Goal: Information Seeking & Learning: Understand process/instructions

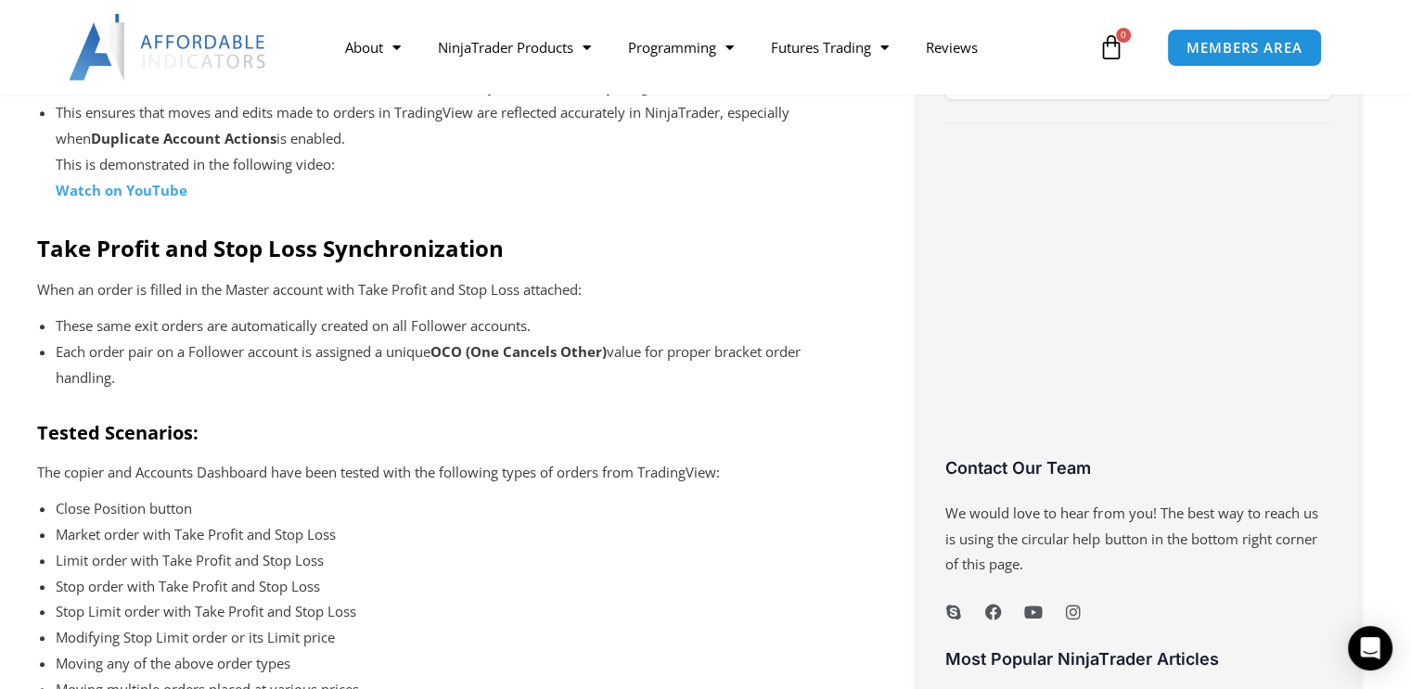
scroll to position [1029, 0]
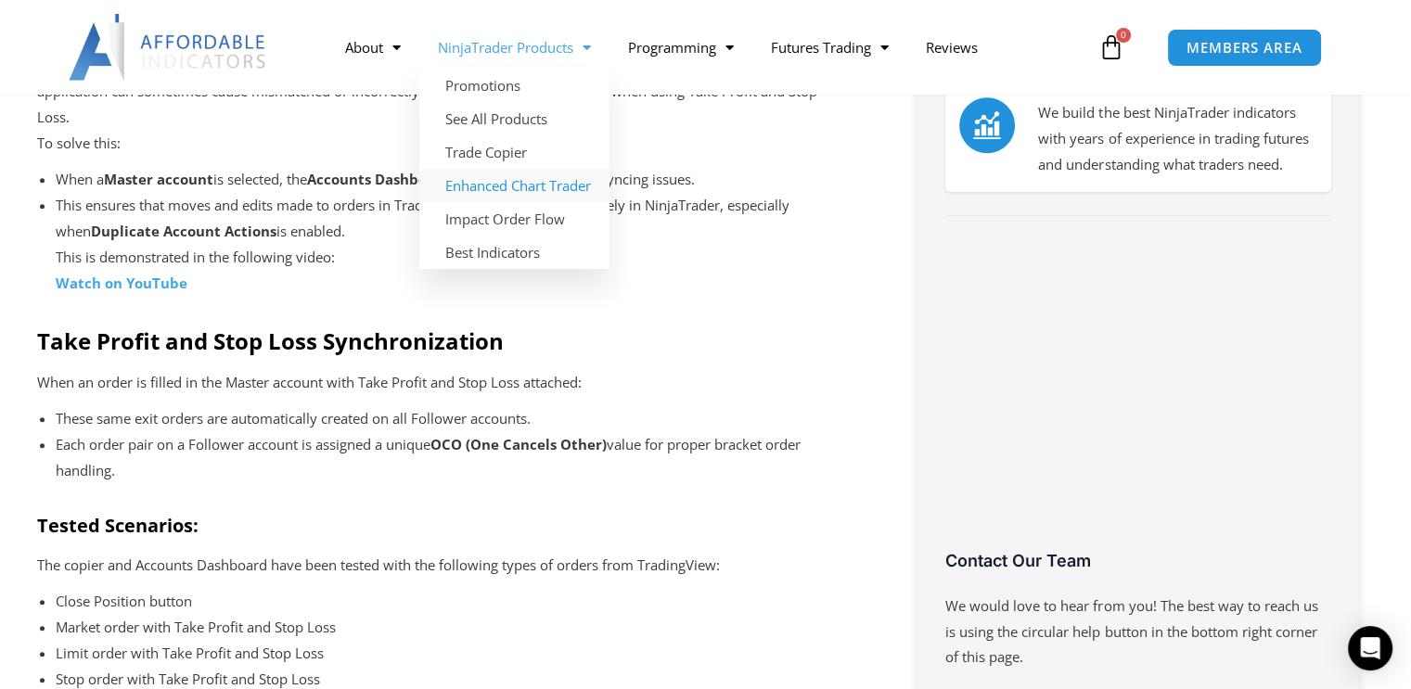
click at [518, 181] on link "Enhanced Chart Trader" at bounding box center [514, 185] width 190 height 33
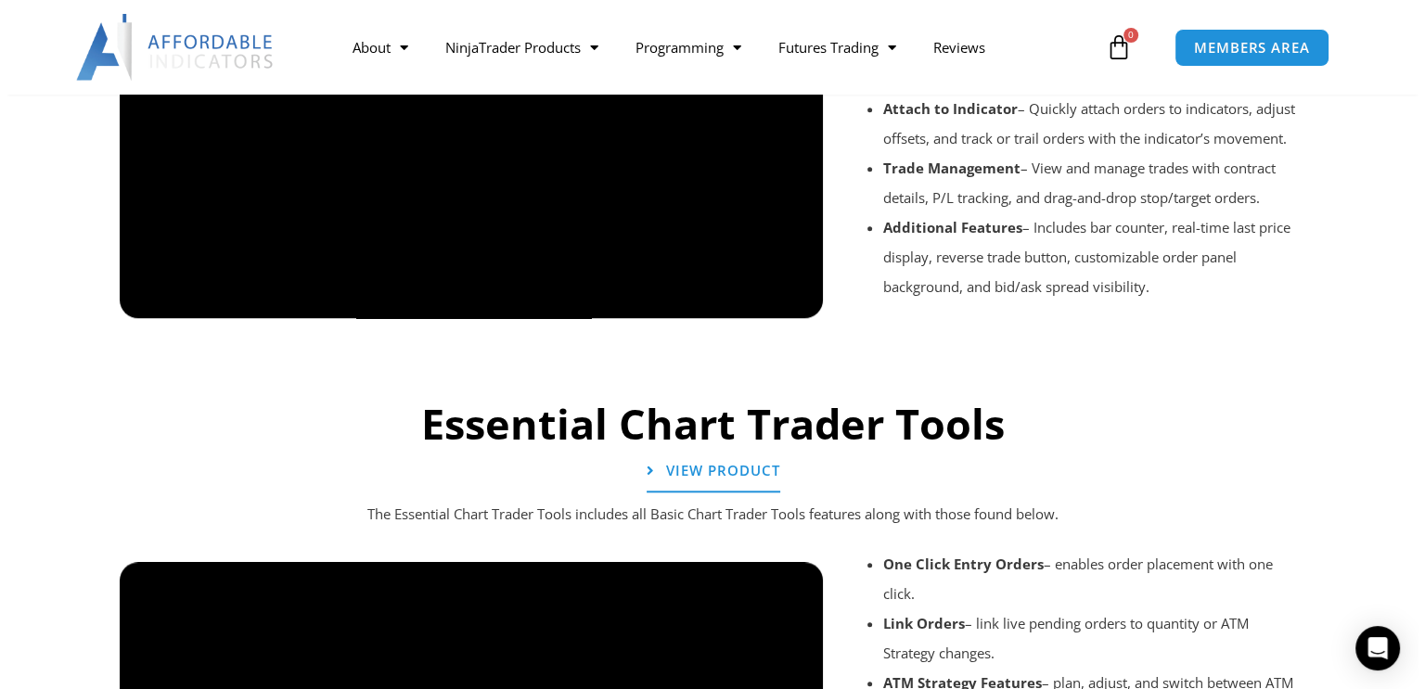
scroll to position [1703, 0]
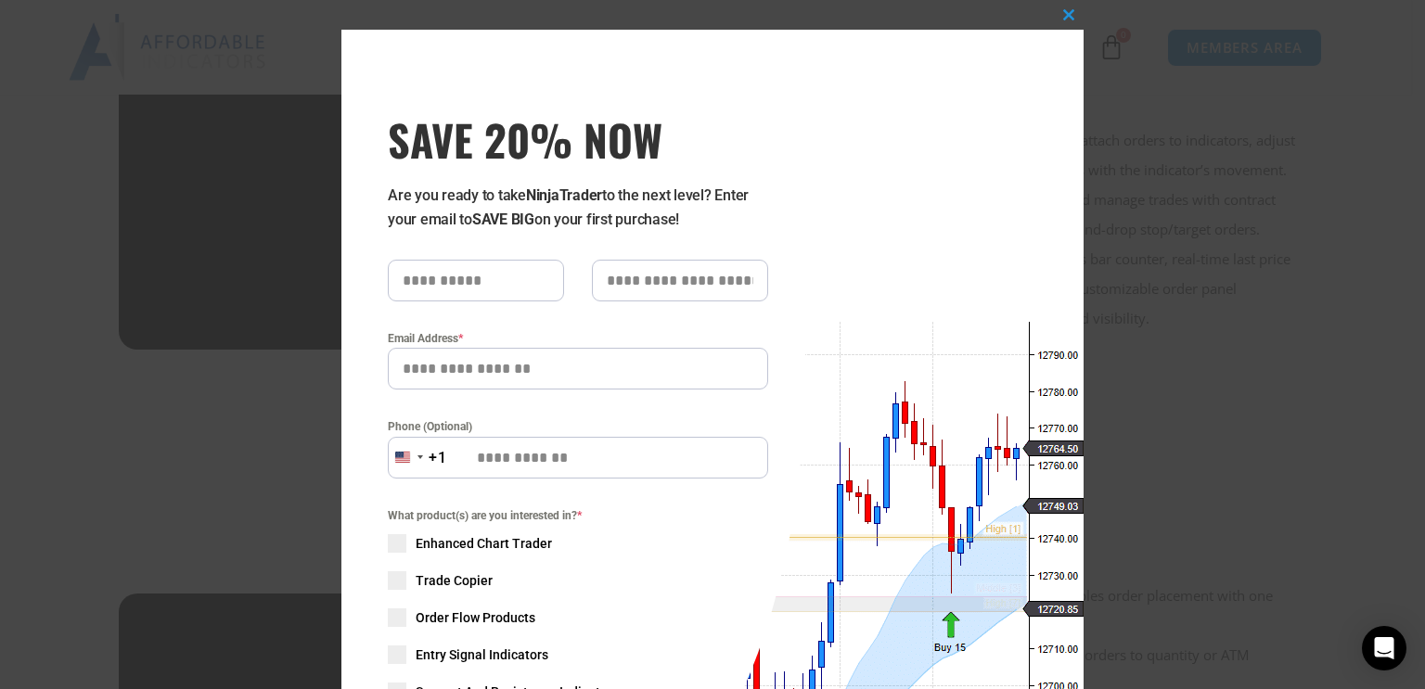
drag, startPoint x: 814, startPoint y: 238, endPoint x: 768, endPoint y: 225, distance: 48.2
click at [768, 225] on div "Close this module SAVE 20% NOW Are you ready to take NinjaTrader to the next le…" at bounding box center [712, 494] width 742 height 929
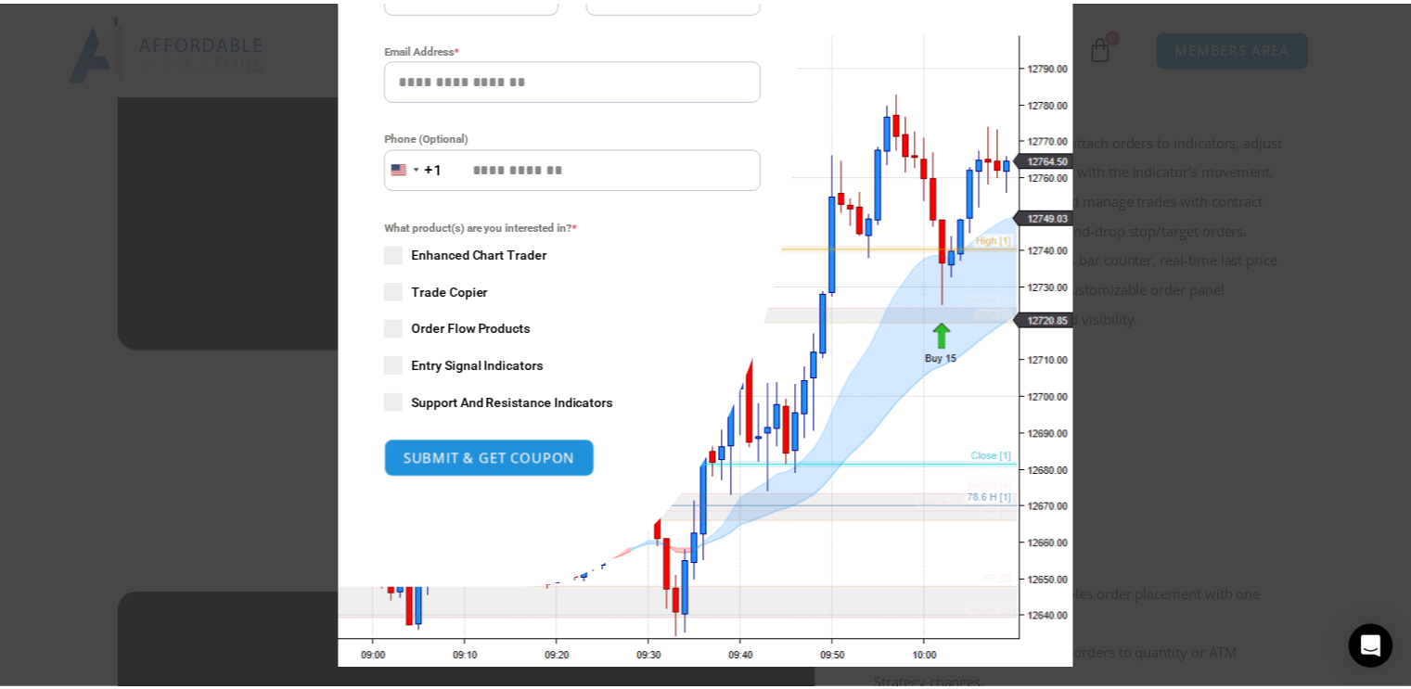
scroll to position [308, 0]
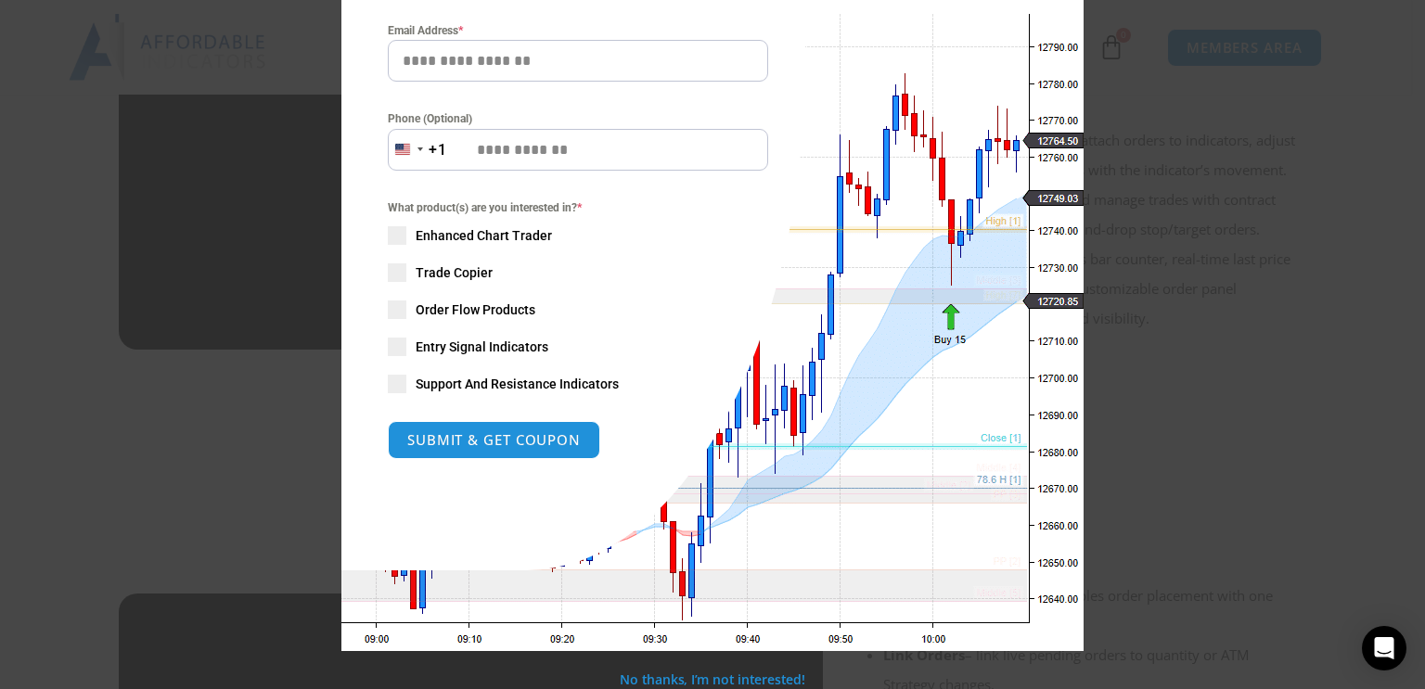
click at [1084, 78] on div "Close this module SAVE 20% NOW Are you ready to take NinjaTrader to the next le…" at bounding box center [712, 344] width 1425 height 689
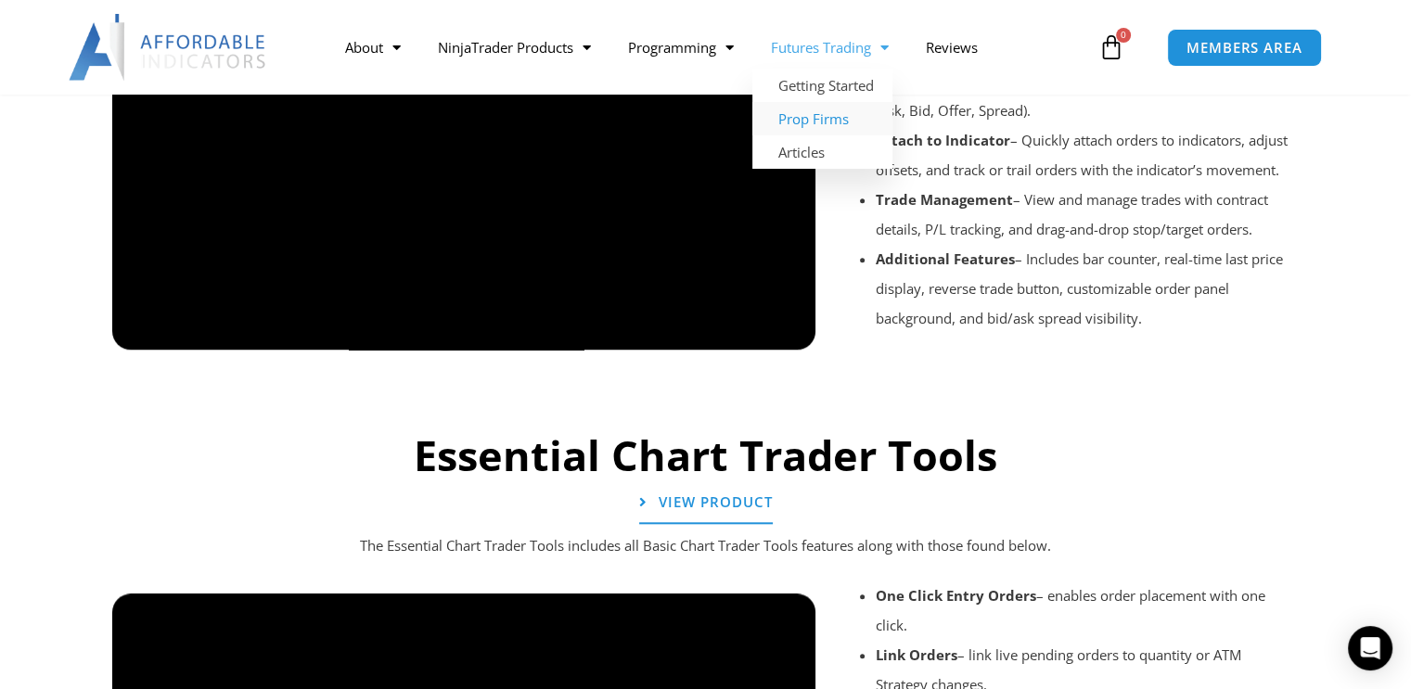
click at [812, 126] on link "Prop Firms" at bounding box center [822, 118] width 140 height 33
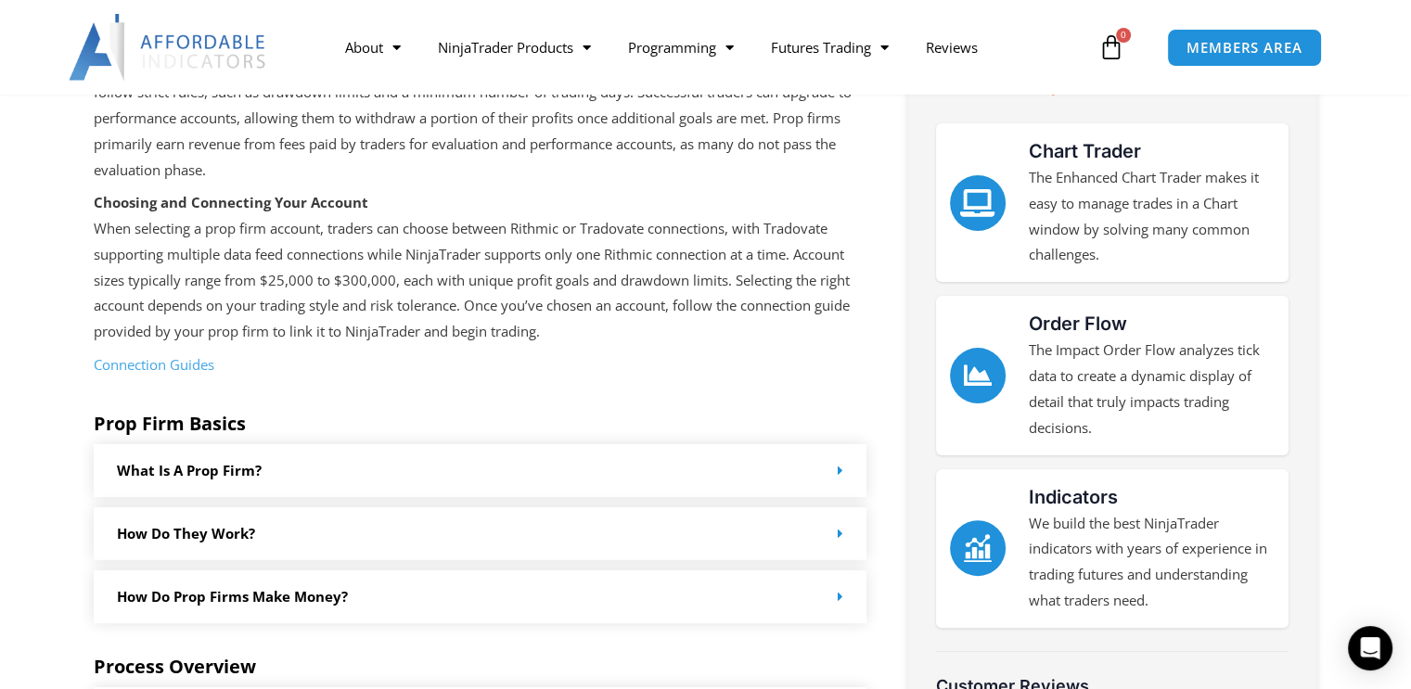
scroll to position [464, 0]
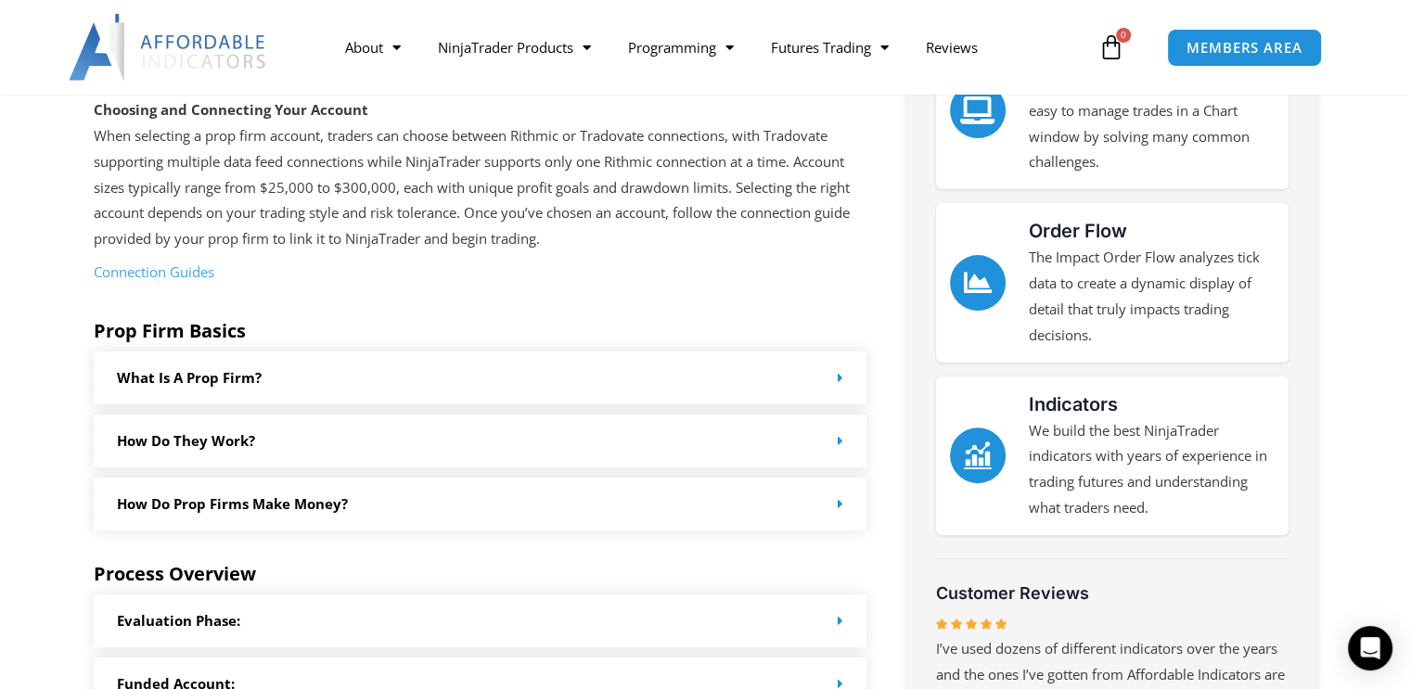
click at [189, 269] on link "Connection Guides" at bounding box center [154, 271] width 121 height 19
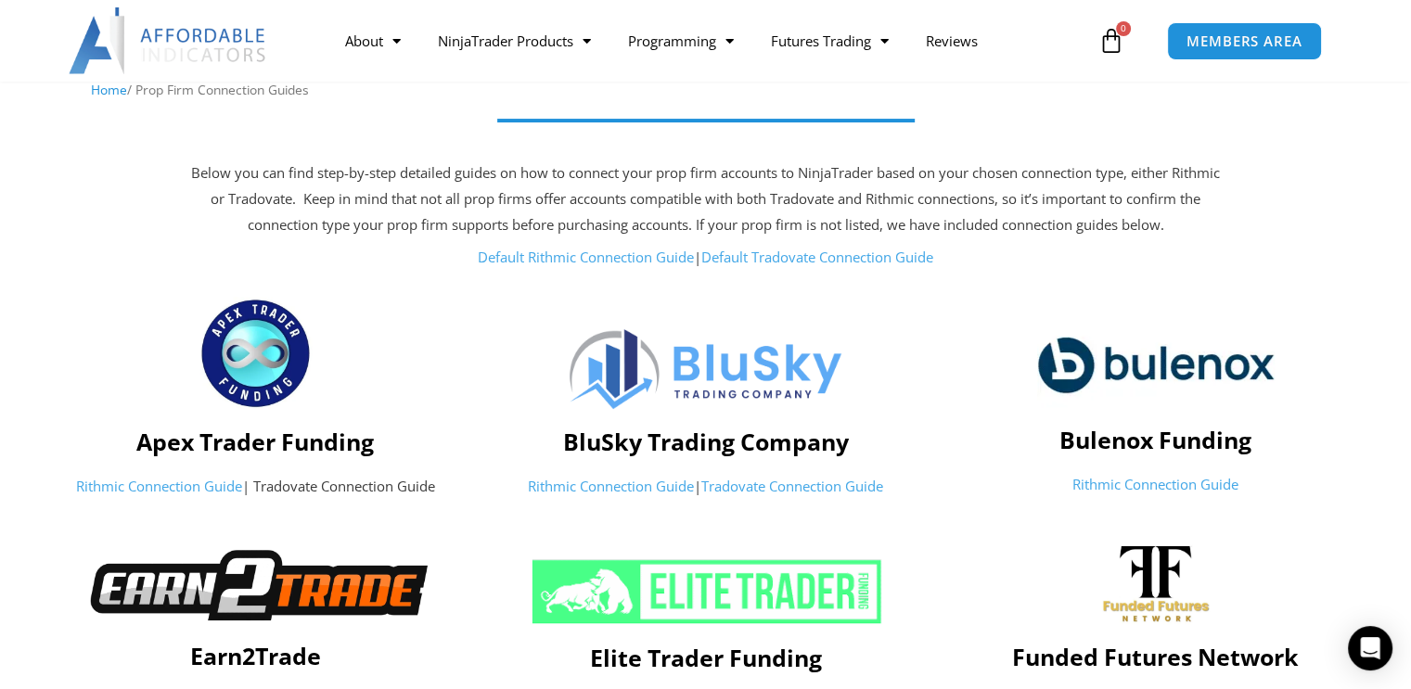
scroll to position [185, 0]
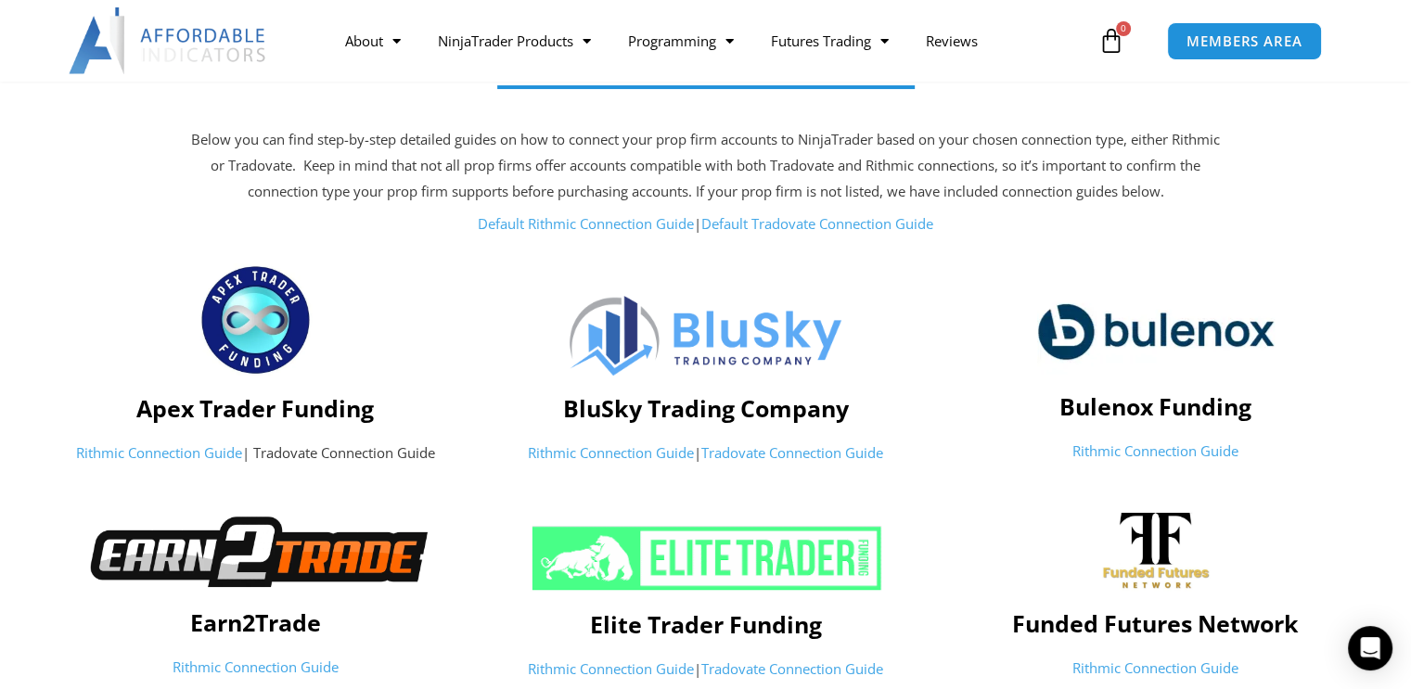
click at [375, 451] on p "Rithmic Connection Guide | Tradovate Connection Guide" at bounding box center [255, 454] width 431 height 26
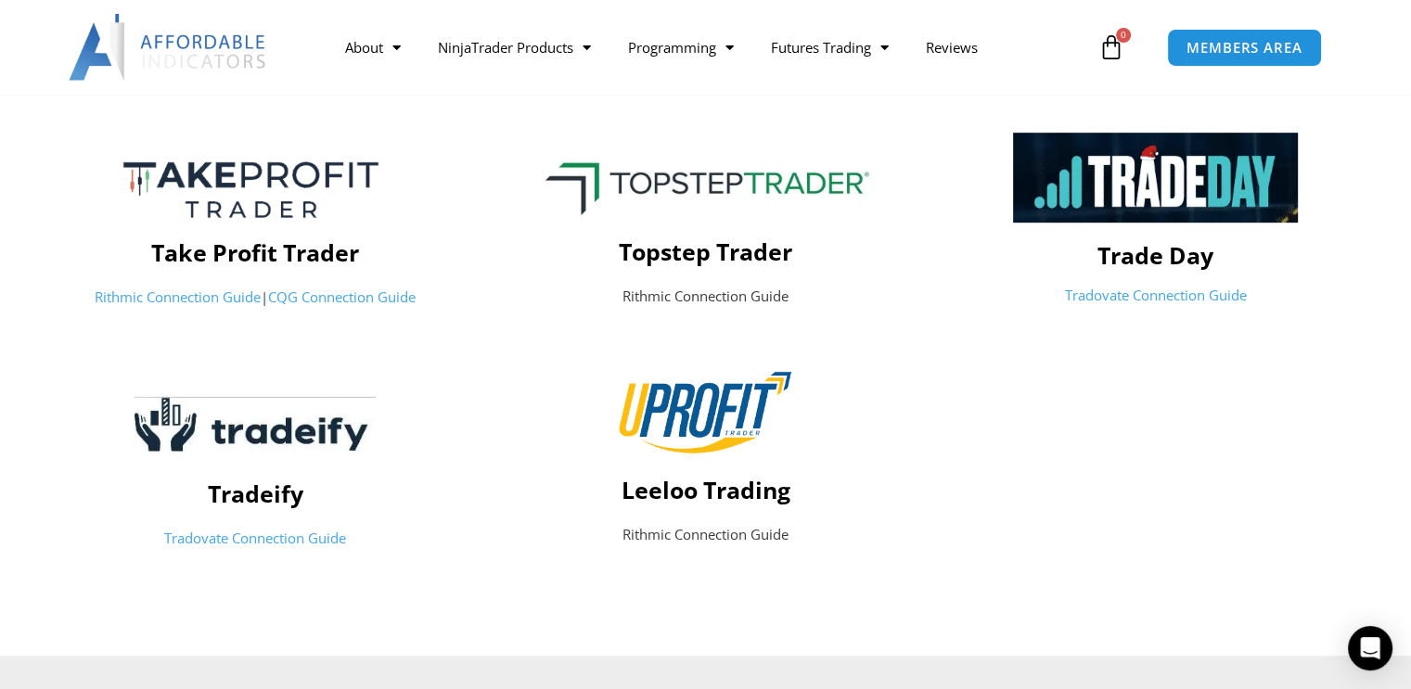
scroll to position [1020, 0]
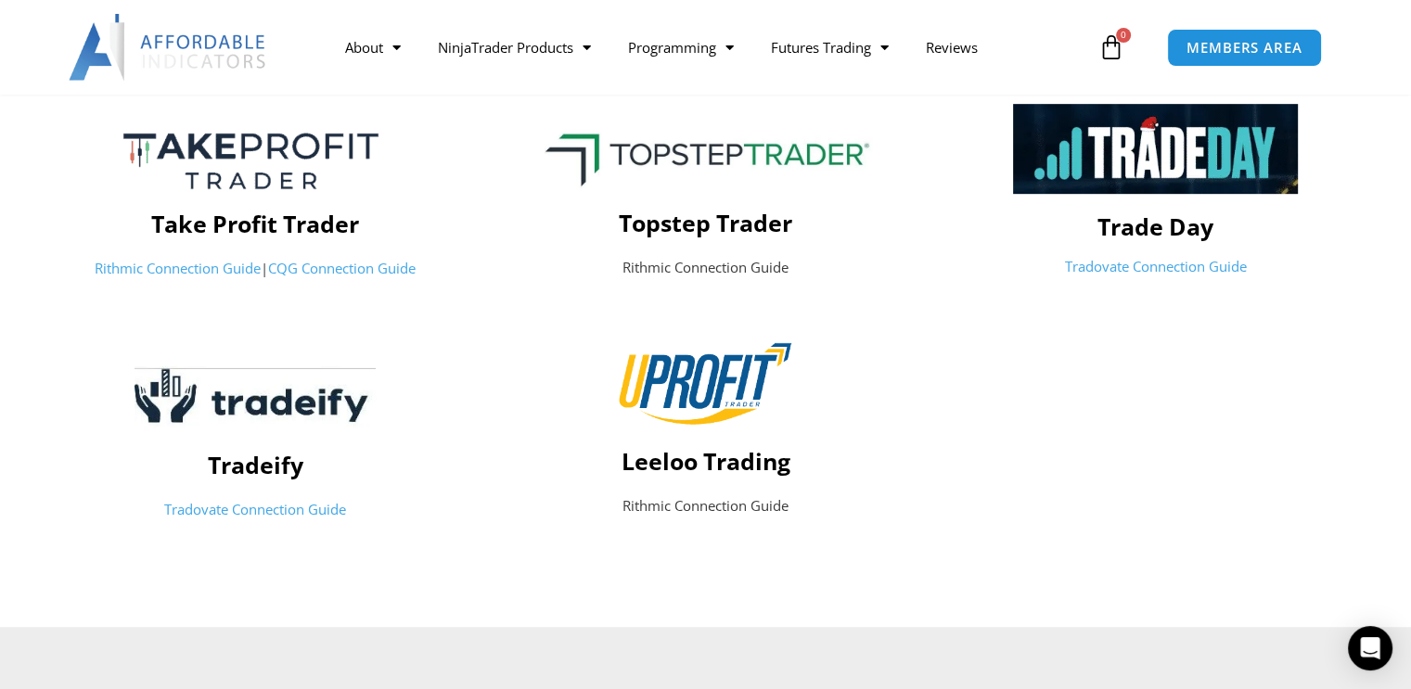
click at [233, 503] on link "Tradovate Connection Guide" at bounding box center [255, 509] width 182 height 19
click at [1128, 266] on link "Tradovate Connection Guide" at bounding box center [1156, 266] width 182 height 19
